Goal: Task Accomplishment & Management: Manage account settings

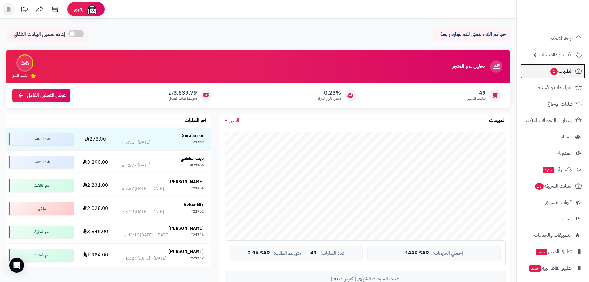
click at [558, 72] on span "الطلبات 1" at bounding box center [561, 71] width 23 height 9
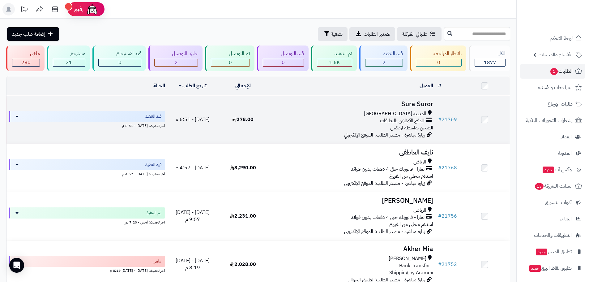
click at [408, 110] on span "المدينة [GEOGRAPHIC_DATA]" at bounding box center [395, 113] width 62 height 7
click at [301, 115] on div "المدينة المنورة" at bounding box center [352, 113] width 163 height 7
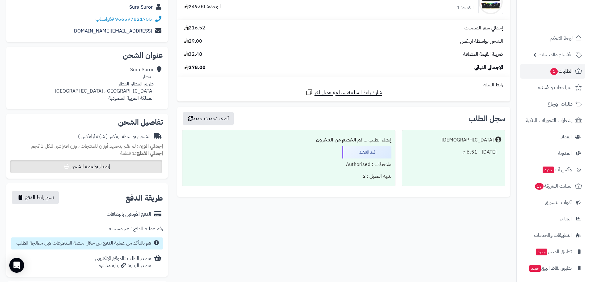
scroll to position [44, 0]
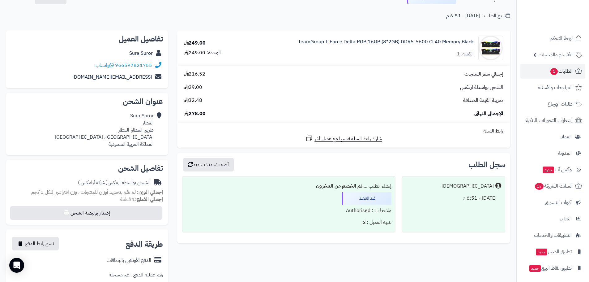
click at [131, 143] on div "[GEOGRAPHIC_DATA] المطار طريق المطار، المطار [GEOGRAPHIC_DATA]، [GEOGRAPHIC_DAT…" at bounding box center [104, 129] width 99 height 35
drag, startPoint x: 152, startPoint y: 147, endPoint x: 133, endPoint y: 148, distance: 19.5
click at [133, 148] on div "[GEOGRAPHIC_DATA] المطار طريق المطار، المطار [GEOGRAPHIC_DATA]، [GEOGRAPHIC_DAT…" at bounding box center [87, 130] width 152 height 40
click at [135, 151] on div "عنوان الشحن Sura Suror المطار طريق المطار، المطار [GEOGRAPHIC_DATA]، [GEOGRAPHI…" at bounding box center [87, 124] width 162 height 62
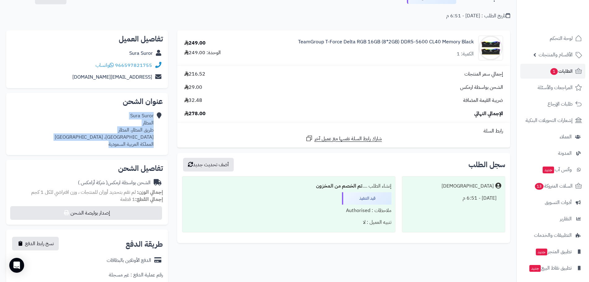
drag, startPoint x: 153, startPoint y: 115, endPoint x: 108, endPoint y: 137, distance: 50.1
click at [105, 142] on div "Sura Suror المطار طريق المطار، المطار حي المطار، المدينة المنورة المملكة العربي…" at bounding box center [87, 130] width 152 height 40
click at [86, 123] on div "Sura Suror المطار طريق المطار، المطار حي المطار، المدينة المنورة المملكة العربي…" at bounding box center [87, 130] width 152 height 40
click at [115, 118] on div "Sura Suror المطار طريق المطار، المطار حي المطار، المدينة المنورة المملكة العربي…" at bounding box center [104, 129] width 99 height 35
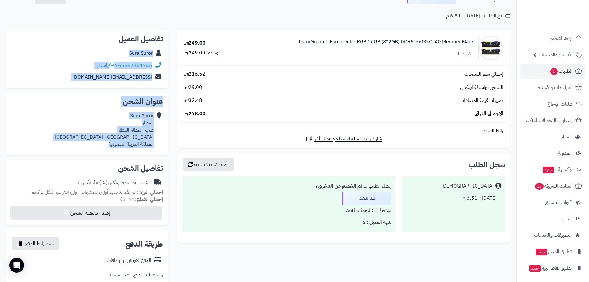
drag, startPoint x: 159, startPoint y: 45, endPoint x: 107, endPoint y: 154, distance: 120.6
click at [107, 154] on div "**********" at bounding box center [87, 211] width 171 height 363
copy div "Sura Suror 966597821755 واتساب sra839@gmail.com عنوان الشحن Sura Suror المطار ط…"
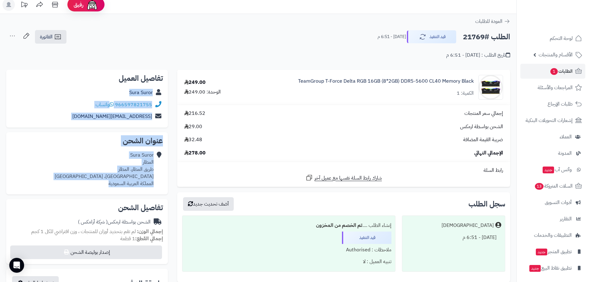
scroll to position [0, 0]
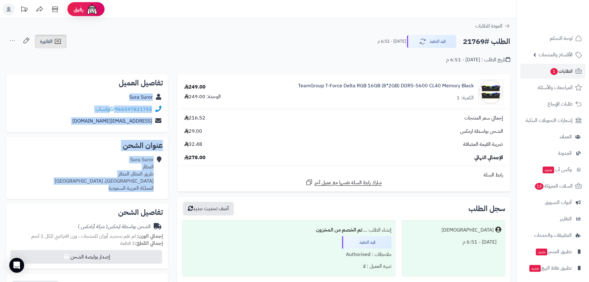
click at [47, 40] on span "الفاتورة" at bounding box center [46, 41] width 13 height 7
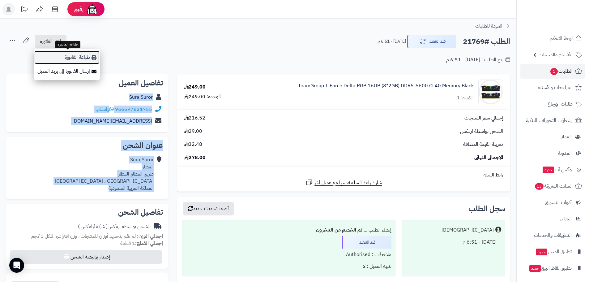
click at [72, 57] on link "طباعة الفاتورة" at bounding box center [67, 57] width 66 height 14
